Goal: Task Accomplishment & Management: Manage account settings

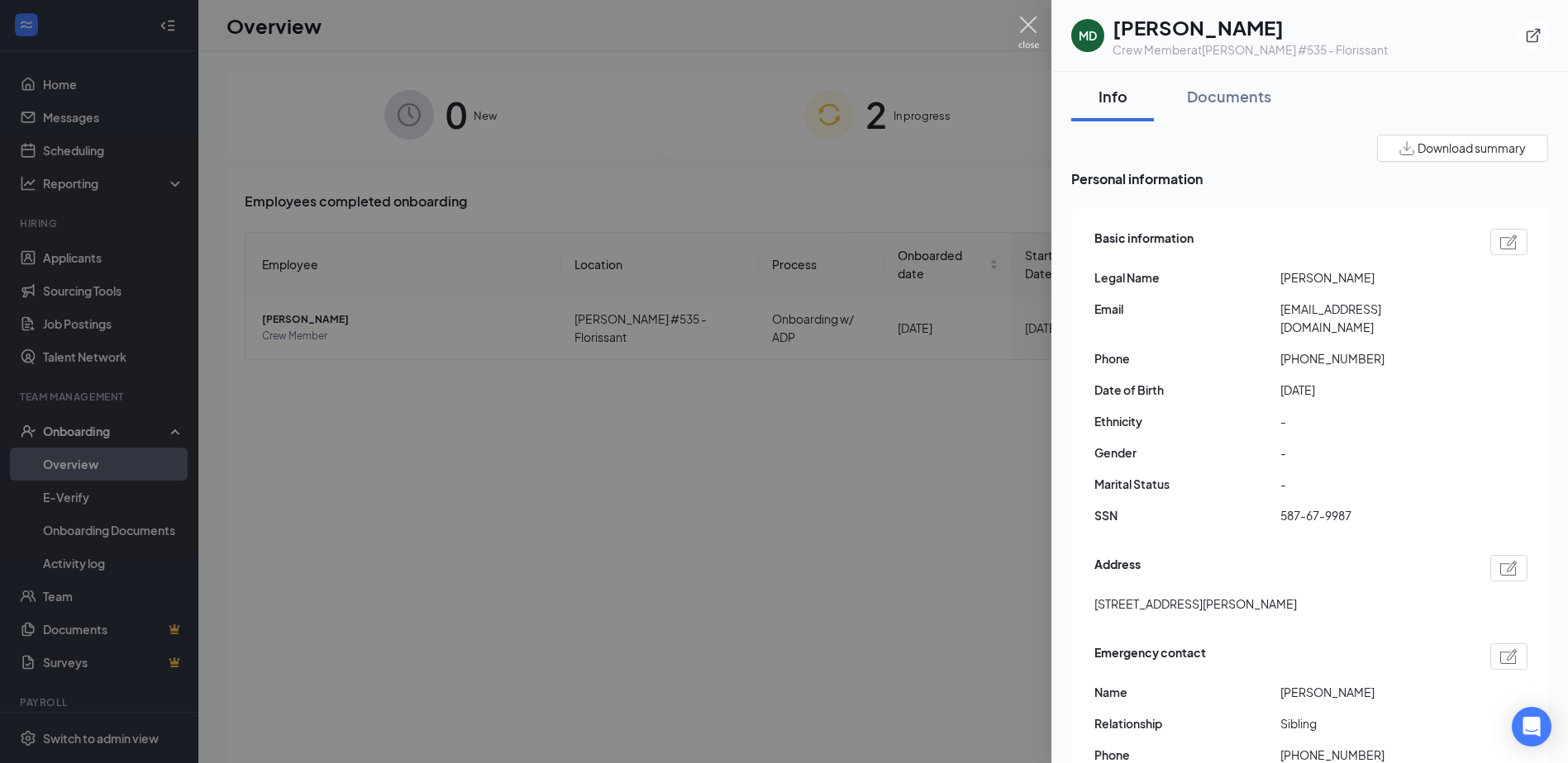
drag, startPoint x: 1021, startPoint y: 24, endPoint x: 312, endPoint y: 265, distance: 748.8
click at [1022, 25] on img at bounding box center [1028, 33] width 21 height 32
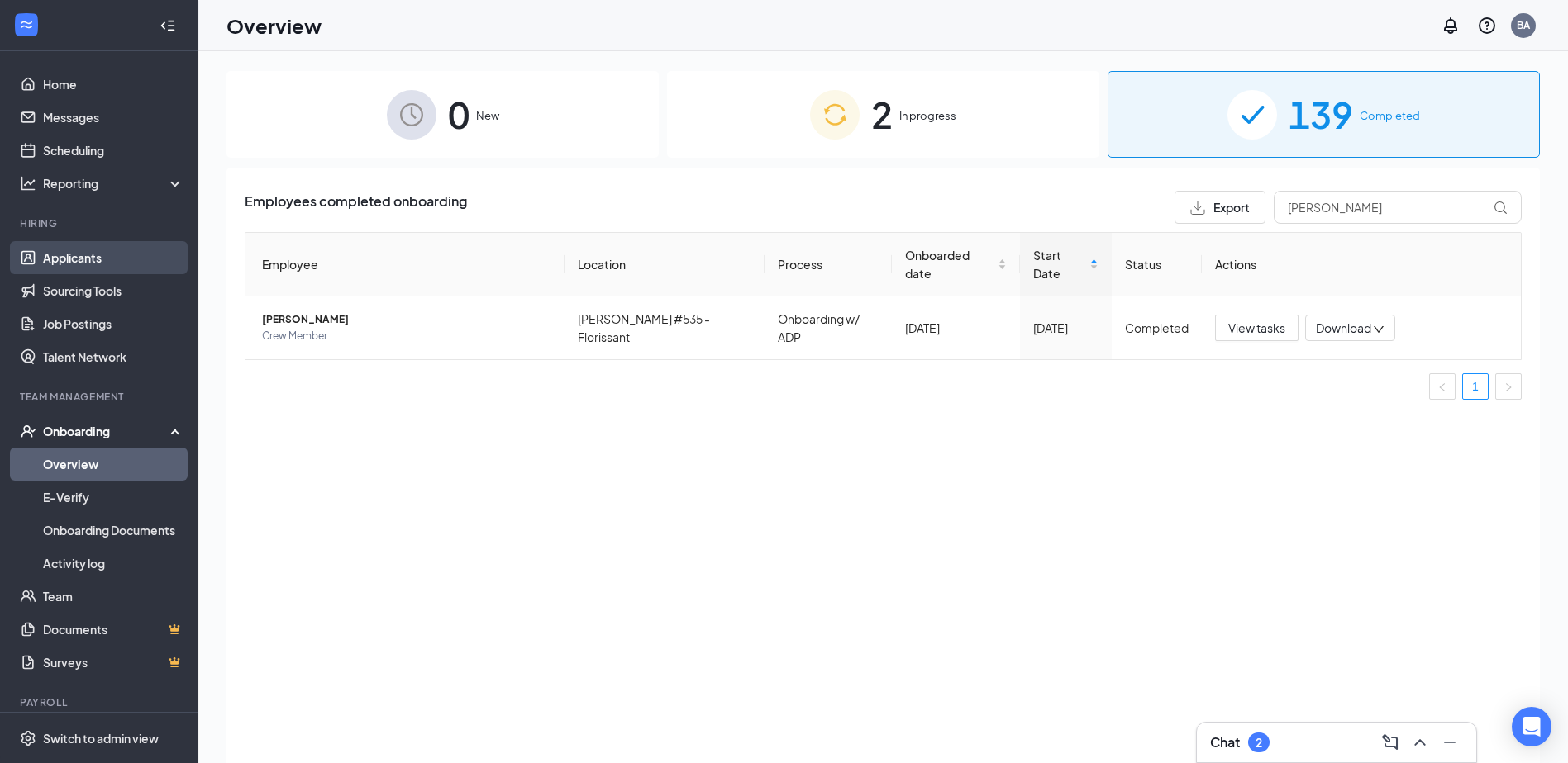
click at [81, 245] on link "Applicants" at bounding box center [114, 257] width 142 height 33
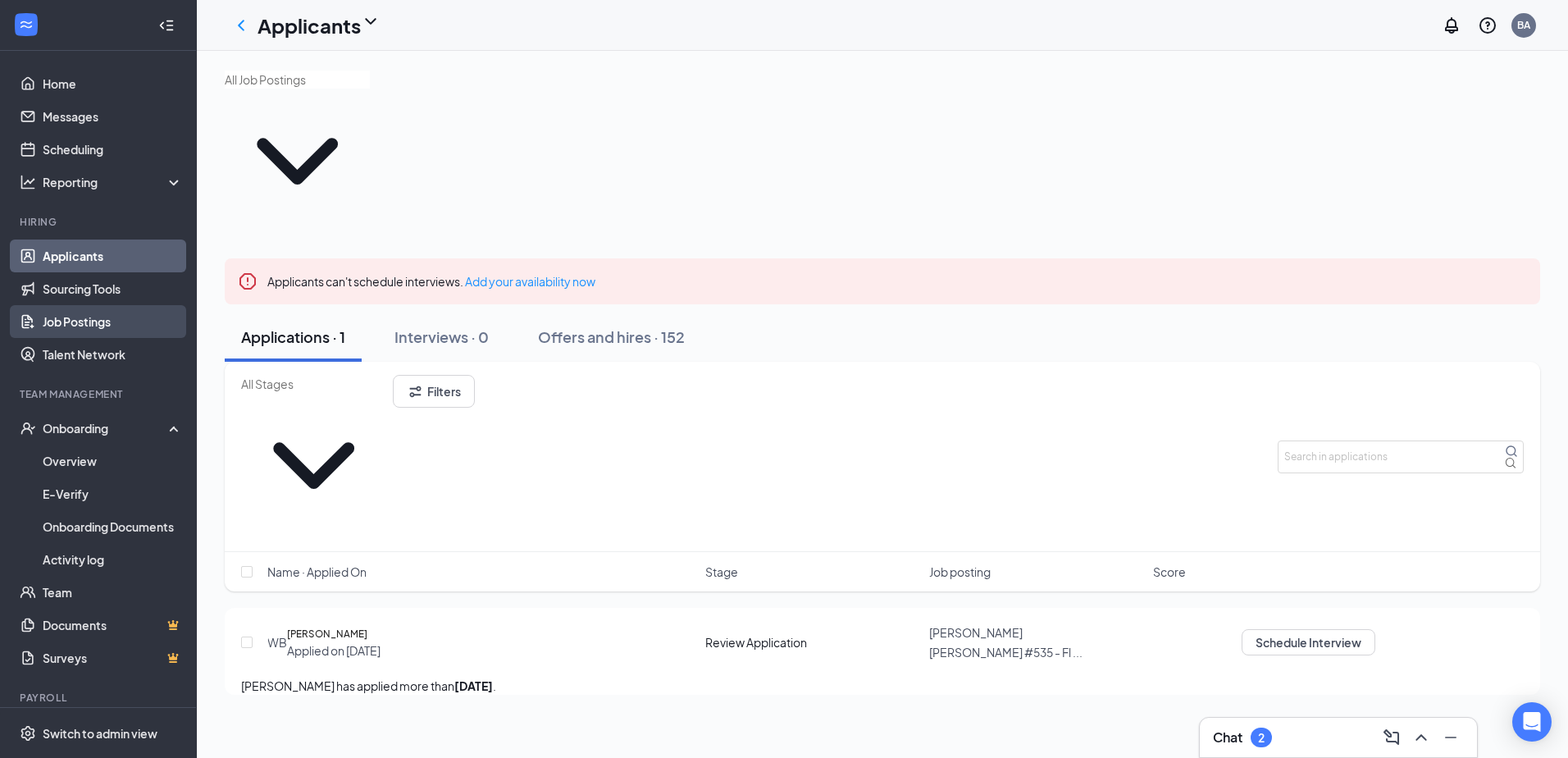
click at [126, 313] on link "Job Postings" at bounding box center [113, 321] width 140 height 33
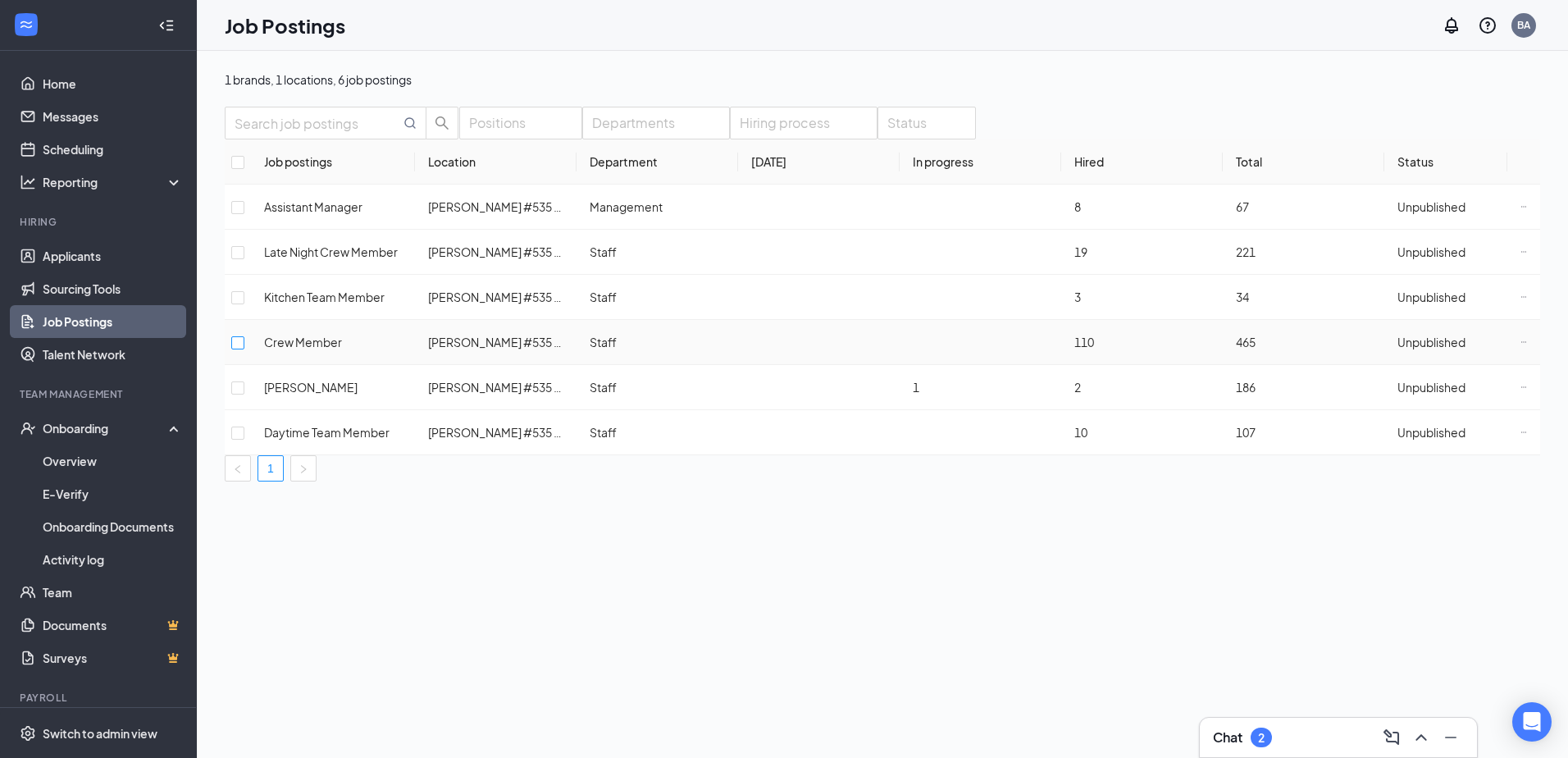
drag, startPoint x: 260, startPoint y: 363, endPoint x: 292, endPoint y: 360, distance: 32.1
click at [244, 350] on input "checkbox" at bounding box center [238, 343] width 13 height 13
checkbox input "true"
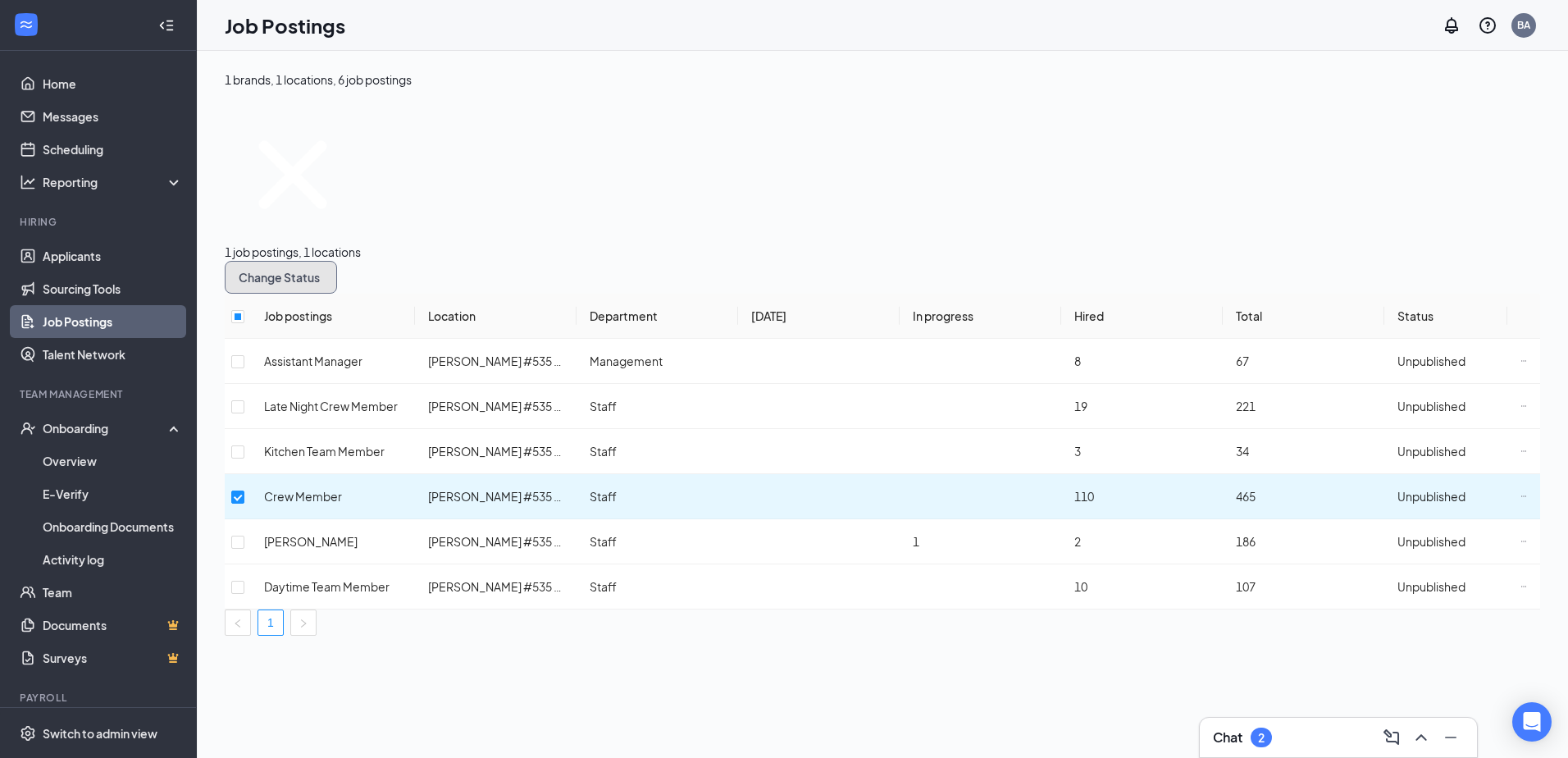
click at [320, 272] on span "Change Status" at bounding box center [278, 278] width 81 height 12
click at [498, 207] on div "Publish" at bounding box center [484, 199] width 132 height 18
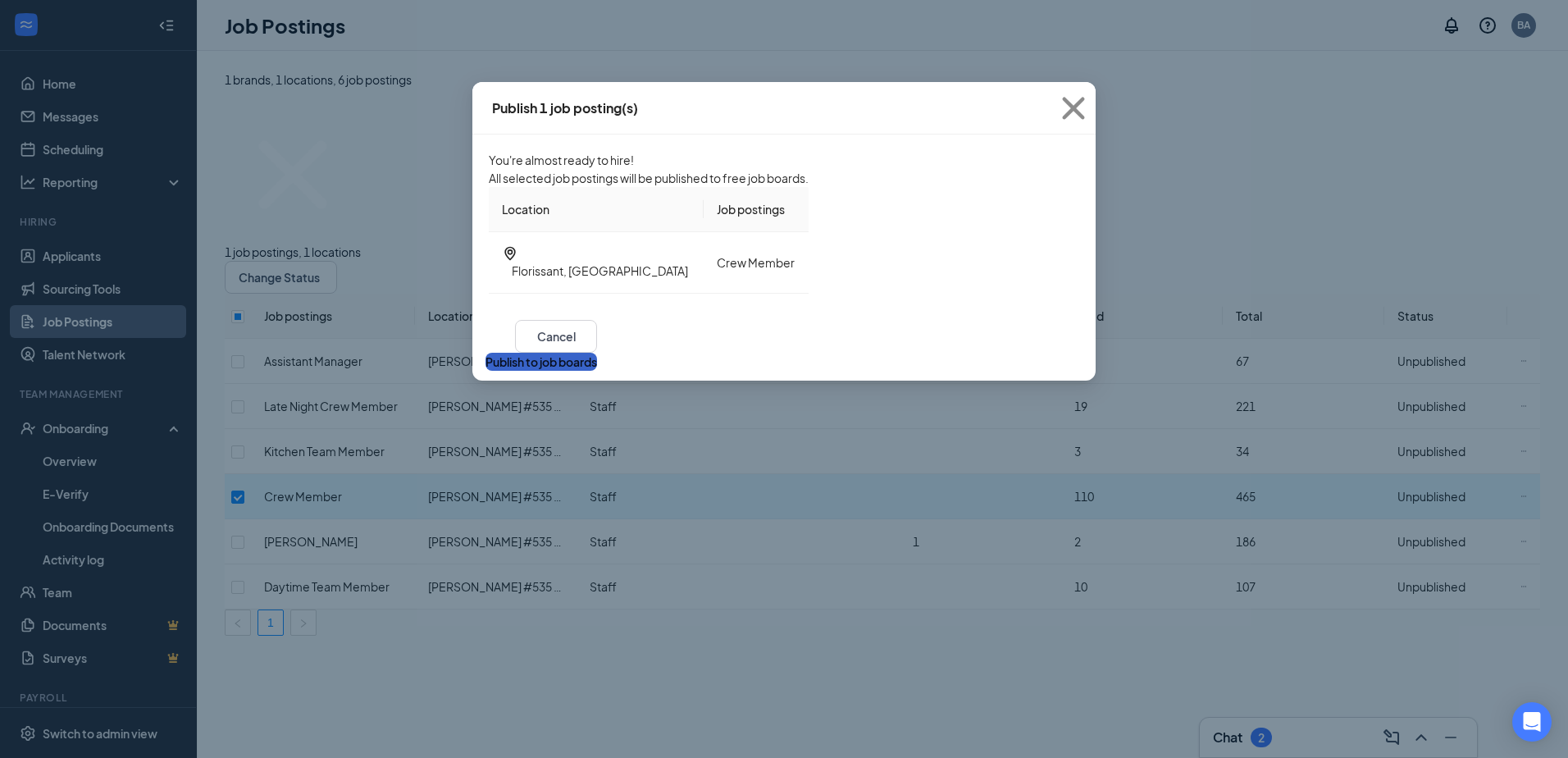
click at [597, 371] on button "Publish to job boards" at bounding box center [541, 362] width 111 height 18
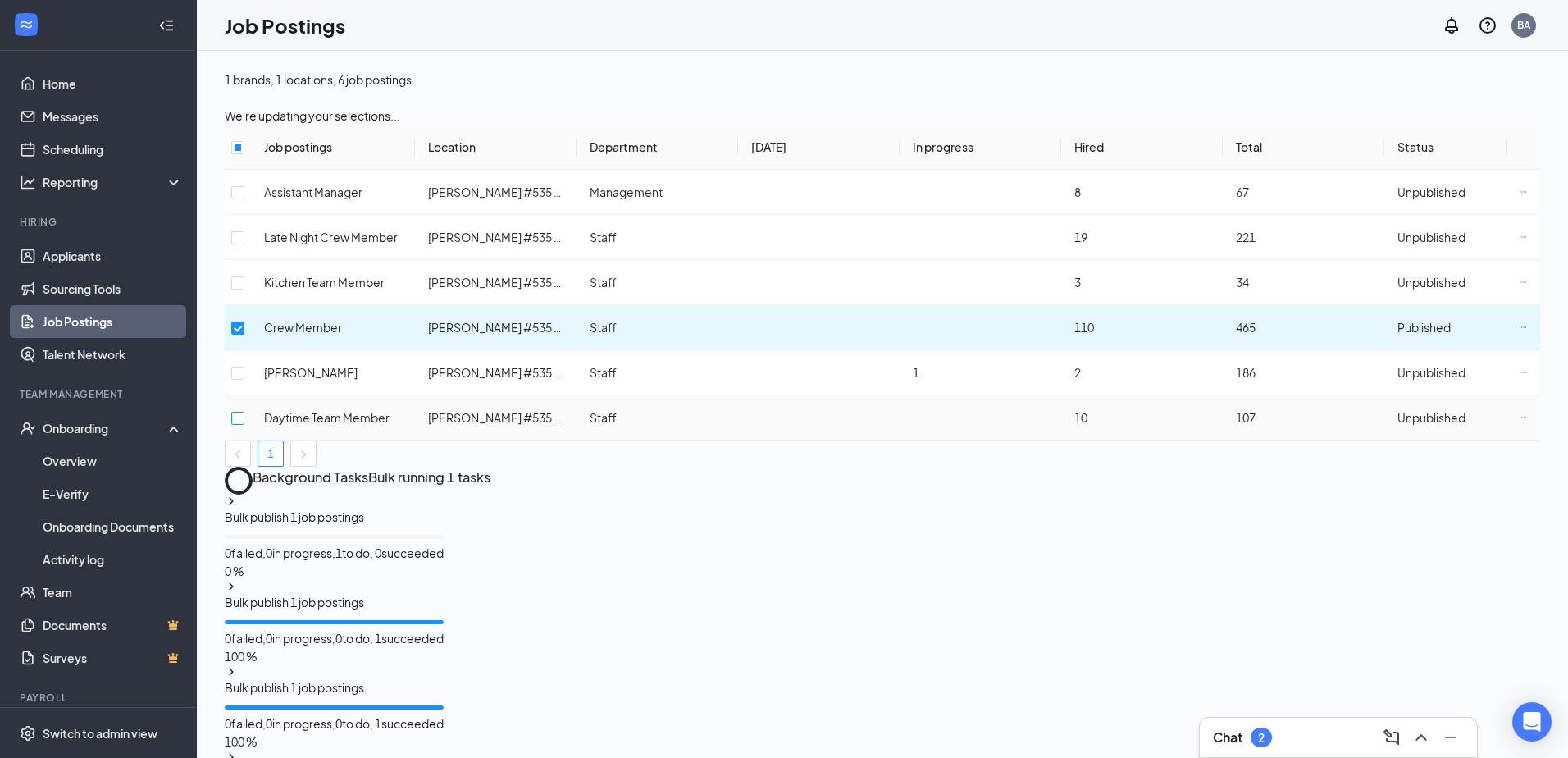
click at [251, 418] on td at bounding box center [237, 418] width 26 height 45
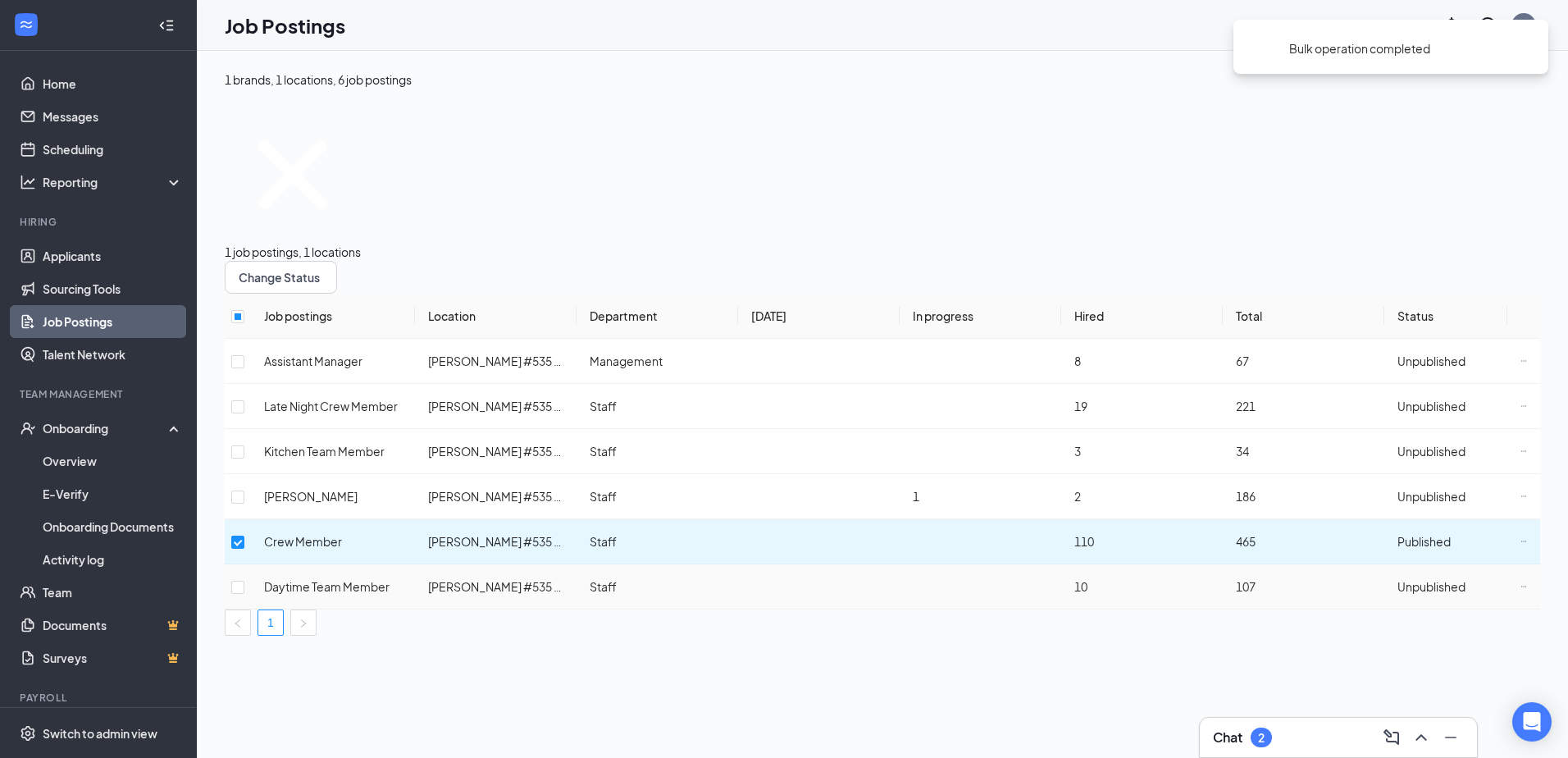
click at [251, 565] on td at bounding box center [237, 587] width 26 height 45
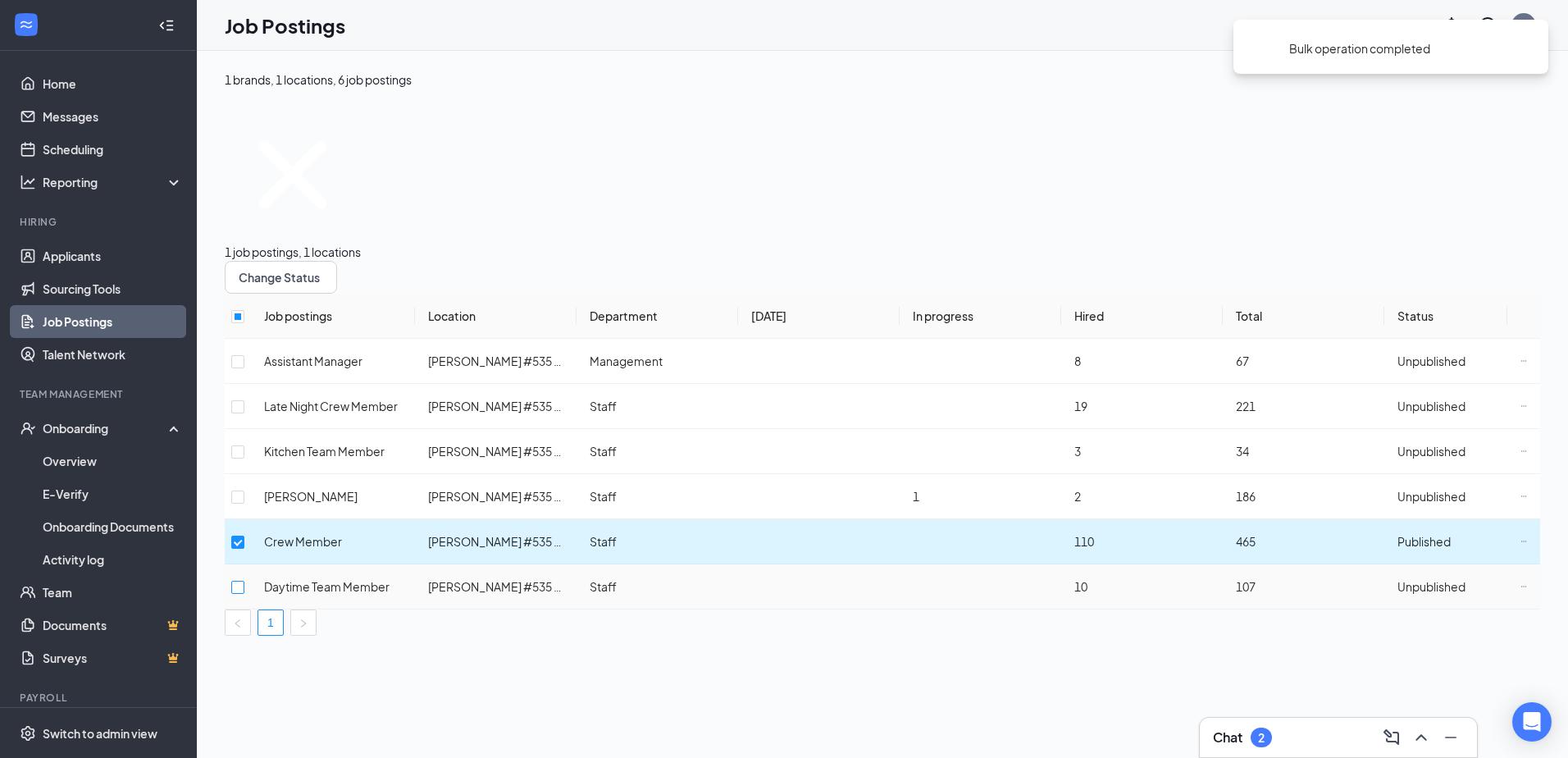
drag, startPoint x: 258, startPoint y: 434, endPoint x: 346, endPoint y: 390, distance: 98.4
click at [244, 581] on input "checkbox" at bounding box center [238, 587] width 13 height 13
checkbox input "true"
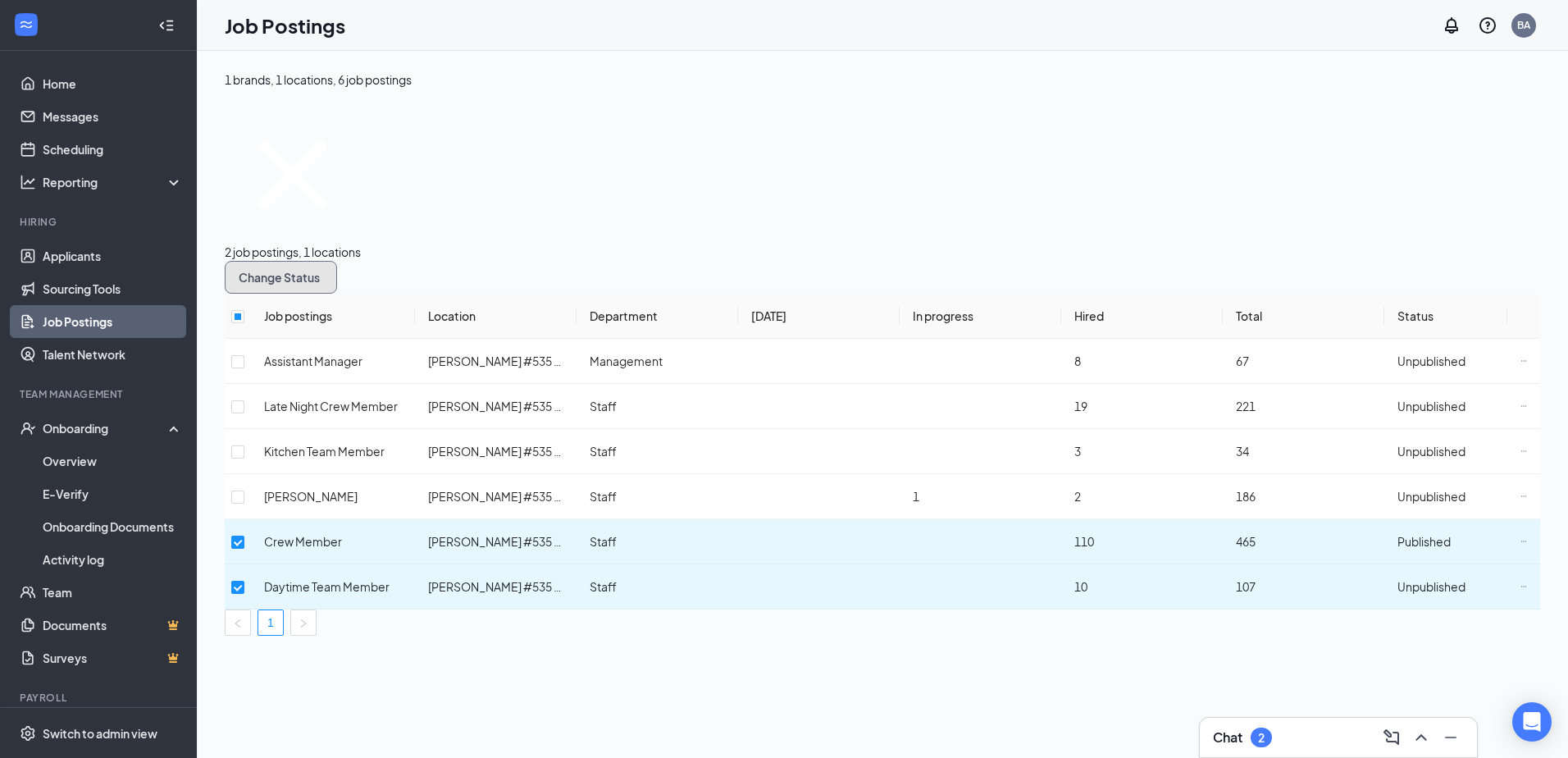
click at [323, 278] on icon "SmallChevronDown" at bounding box center [323, 278] width 0 height 0
click at [518, 207] on div "Publish" at bounding box center [484, 199] width 132 height 18
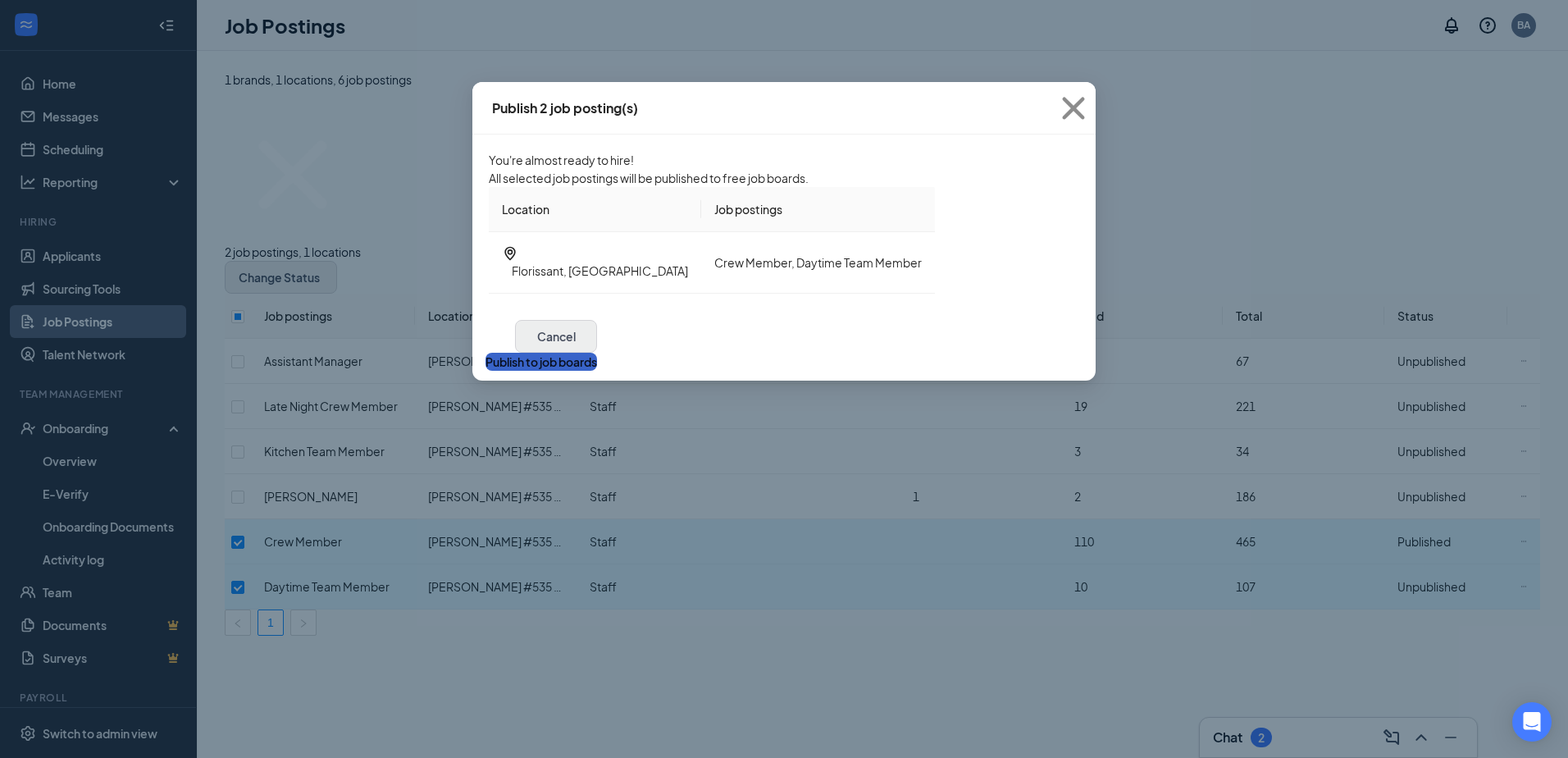
click at [597, 371] on button "Publish to job boards" at bounding box center [541, 362] width 111 height 18
